Goal: Navigation & Orientation: Find specific page/section

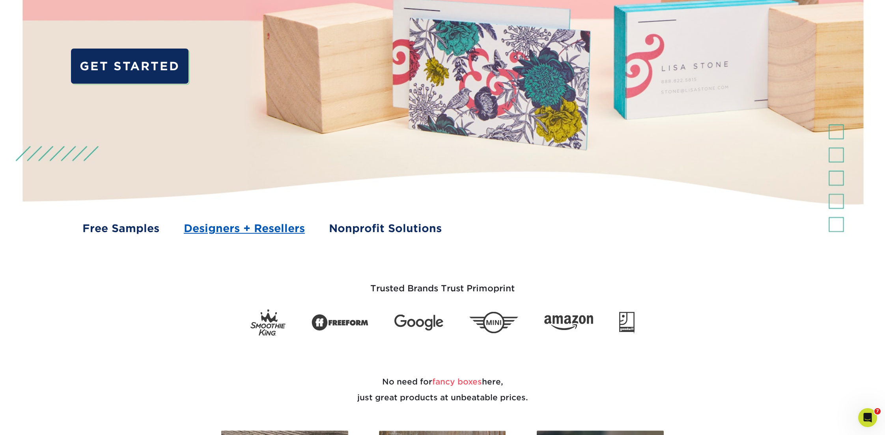
click at [281, 233] on link "Designers + Resellers" at bounding box center [244, 228] width 121 height 16
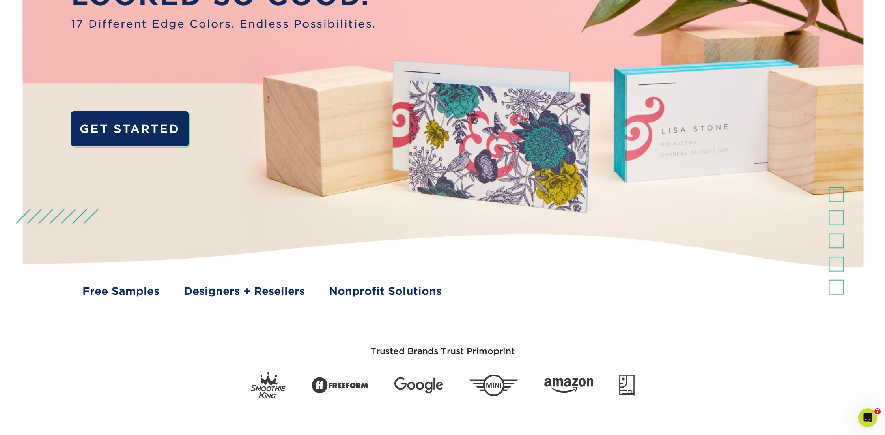
scroll to position [180, 0]
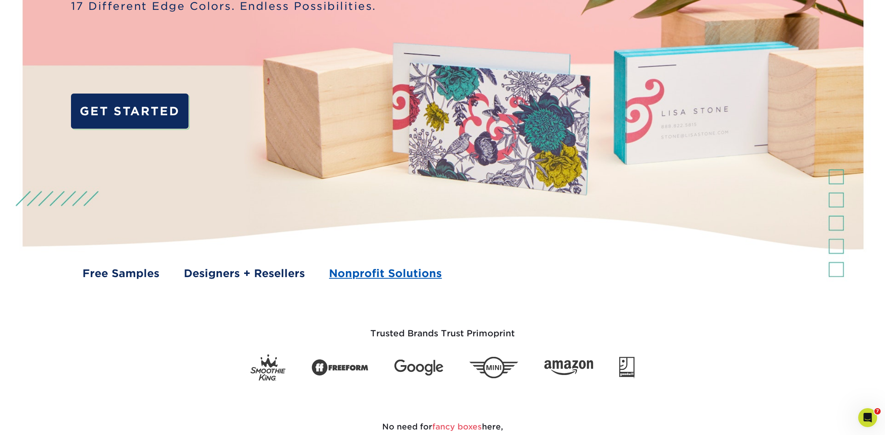
click at [403, 279] on link "Nonprofit Solutions" at bounding box center [385, 273] width 113 height 16
